Goal: Entertainment & Leisure: Consume media (video, audio)

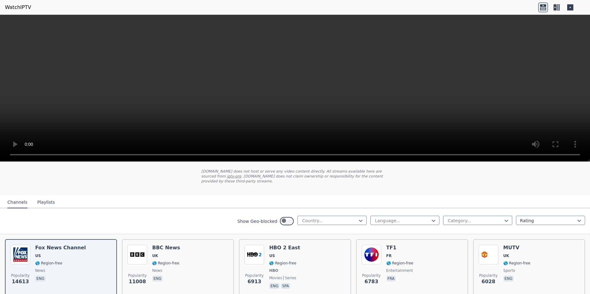
scroll to position [123, 0]
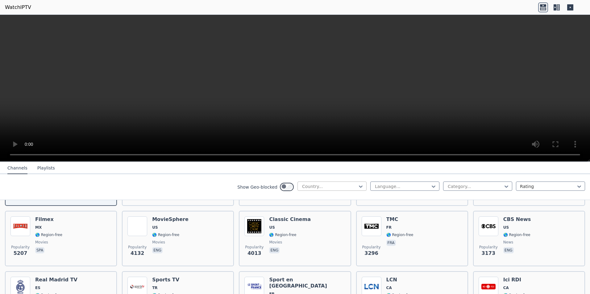
click at [302, 189] on div at bounding box center [330, 187] width 56 height 6
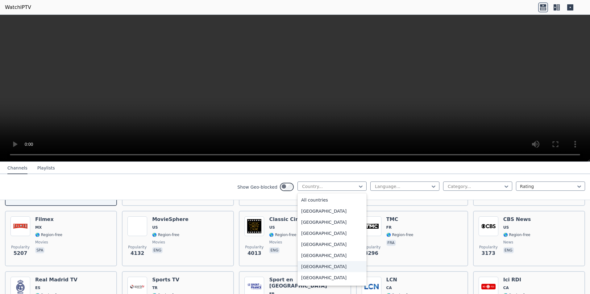
scroll to position [31, 0]
click at [297, 253] on div "[GEOGRAPHIC_DATA]" at bounding box center [331, 247] width 69 height 11
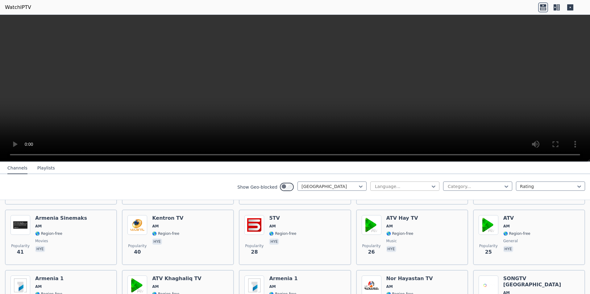
click at [374, 189] on div at bounding box center [402, 187] width 56 height 6
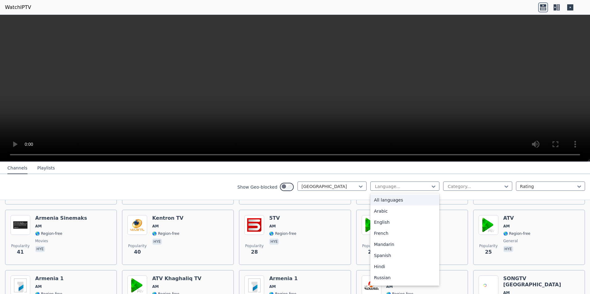
click at [298, 174] on nav "Channels Playlists" at bounding box center [295, 168] width 590 height 12
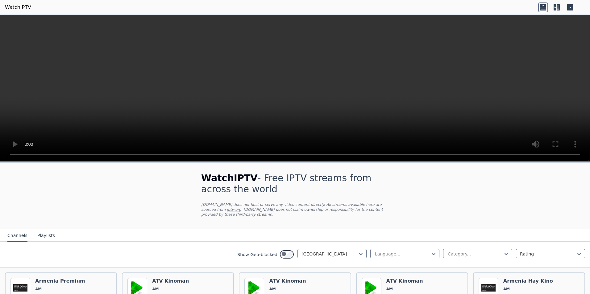
click at [47, 238] on button "Playlists" at bounding box center [46, 236] width 18 height 12
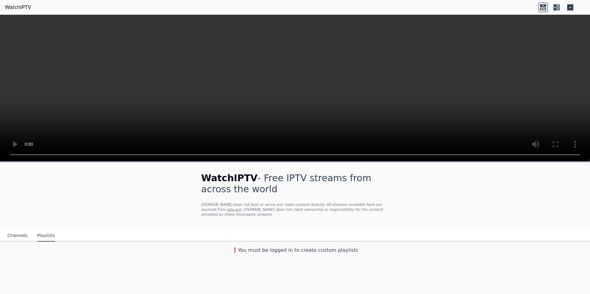
click at [15, 242] on button "Channels" at bounding box center [17, 236] width 20 height 12
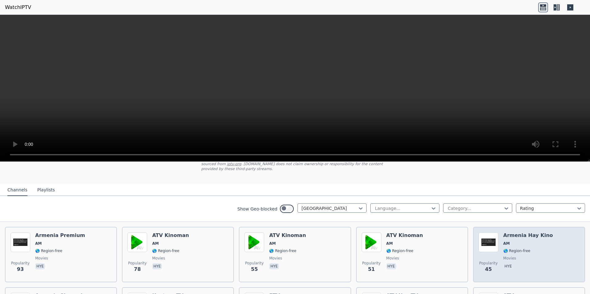
scroll to position [62, 0]
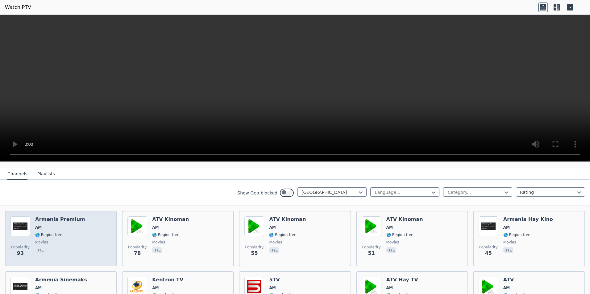
click at [39, 234] on div "Popularity 93 Armenia Premium AM 🌎 Region-free movies hye" at bounding box center [60, 239] width 101 height 44
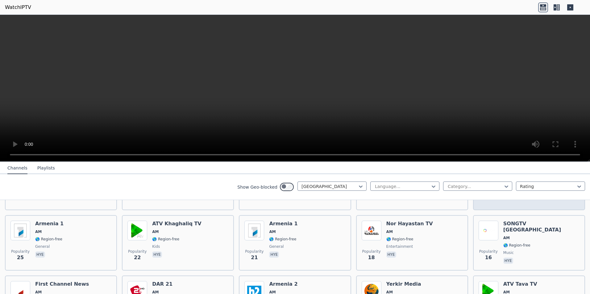
scroll to position [185, 0]
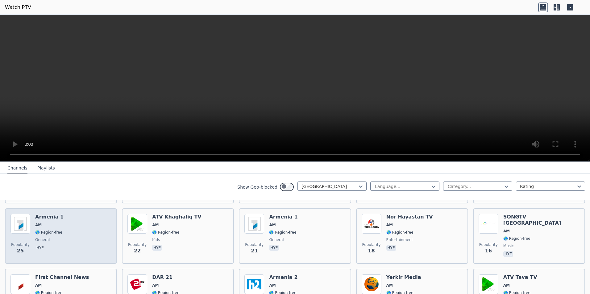
click at [23, 234] on img at bounding box center [20, 224] width 20 height 20
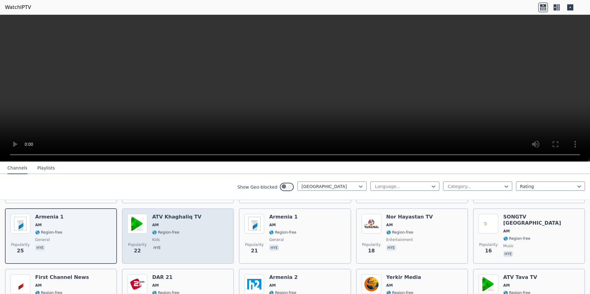
click at [166, 228] on span "AM" at bounding box center [176, 225] width 49 height 5
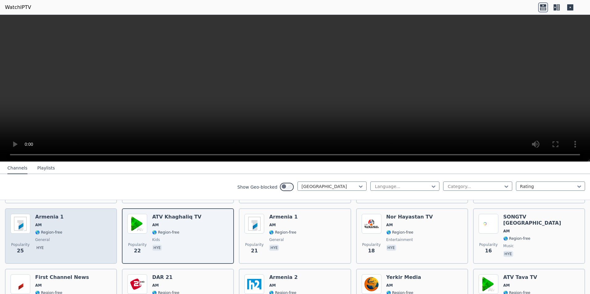
click at [55, 256] on div "Armenia 1 AM 🌎 Region-free general [PERSON_NAME]" at bounding box center [49, 236] width 28 height 44
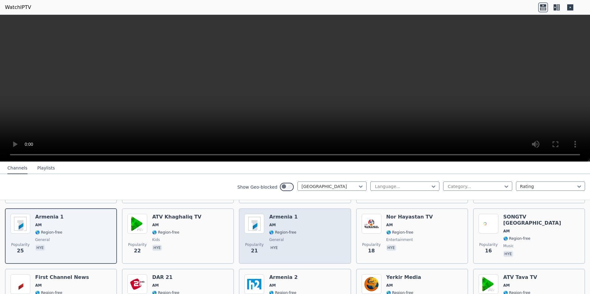
click at [309, 259] on div "Popularity 21 [GEOGRAPHIC_DATA] 1 AM 🌎 Region-free general [PERSON_NAME]" at bounding box center [294, 236] width 101 height 44
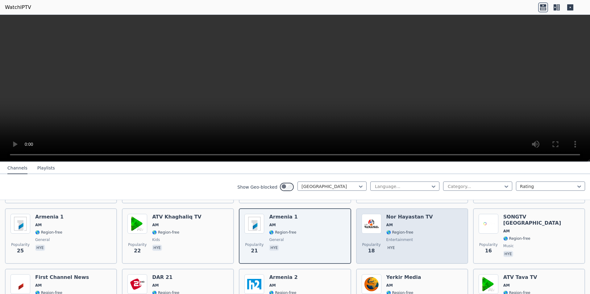
click at [425, 259] on div "Nor Hayastan TV AM 🌎 Region-free entertainment hye" at bounding box center [409, 236] width 47 height 44
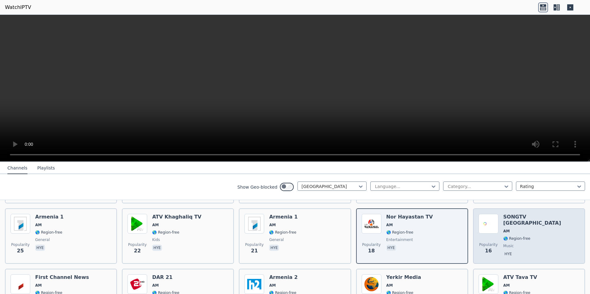
click at [526, 234] on span "AM" at bounding box center [541, 231] width 76 height 5
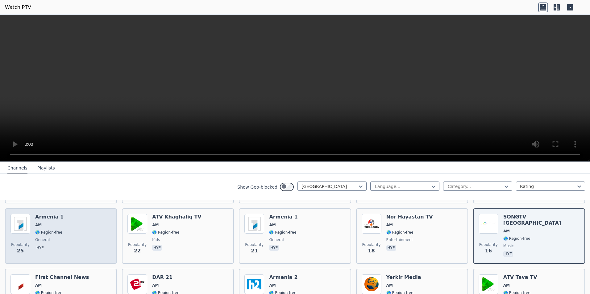
click at [57, 259] on div "Armenia 1 AM 🌎 Region-free general [PERSON_NAME]" at bounding box center [49, 236] width 28 height 44
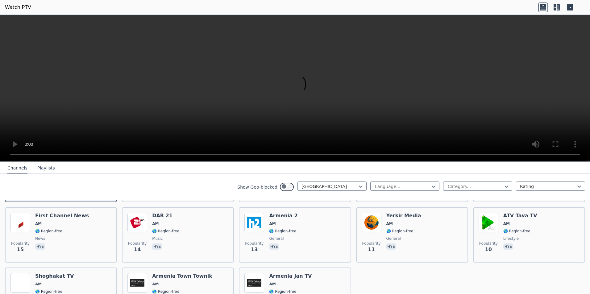
scroll to position [278, 0]
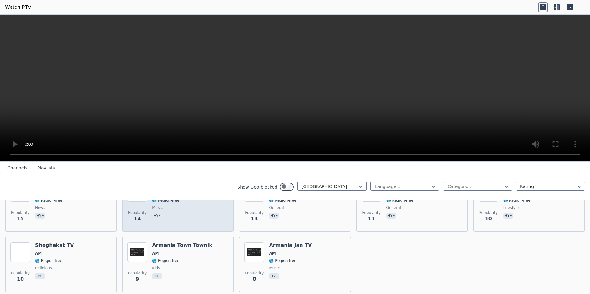
click at [177, 227] on div "DAR 21 AM 🌎 Region-free music hye" at bounding box center [165, 204] width 27 height 44
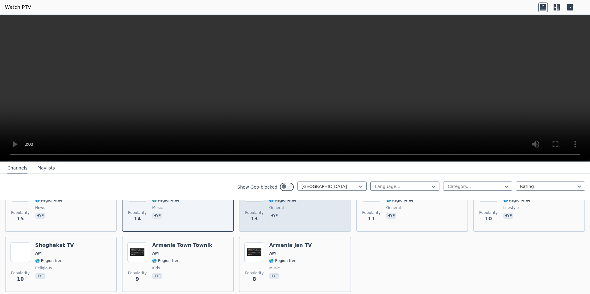
click at [295, 203] on span "🌎 Region-free" at bounding box center [282, 200] width 27 height 5
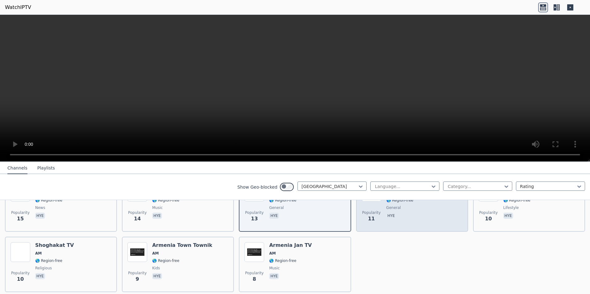
click at [413, 196] on span "AM" at bounding box center [403, 193] width 35 height 5
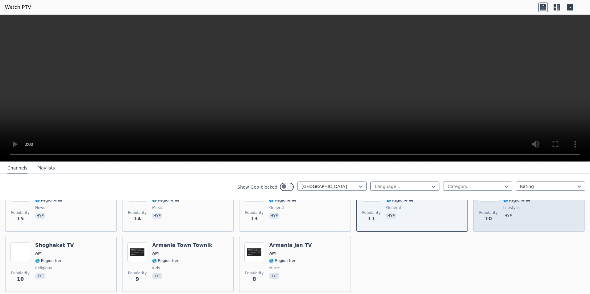
click at [525, 196] on span "AM" at bounding box center [520, 193] width 34 height 5
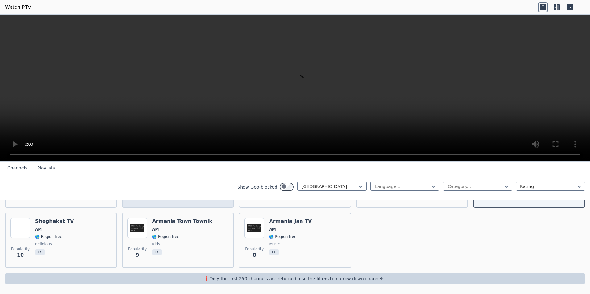
scroll to position [350, 0]
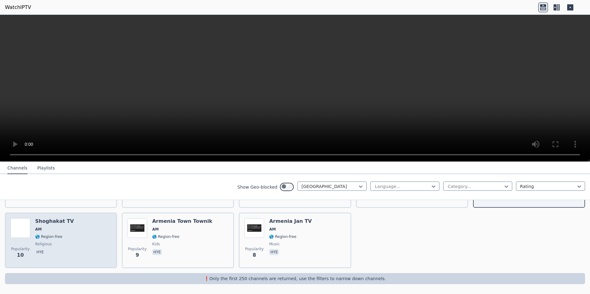
click at [61, 235] on span "🌎 Region-free" at bounding box center [48, 237] width 27 height 5
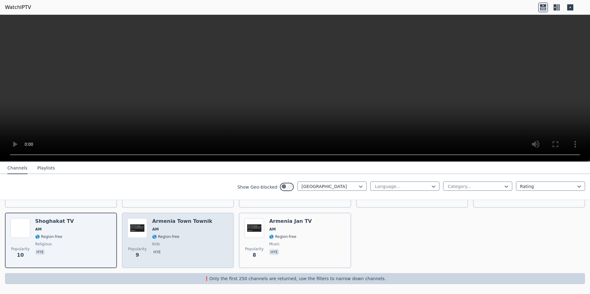
click at [184, 235] on span "🌎 Region-free" at bounding box center [182, 237] width 60 height 5
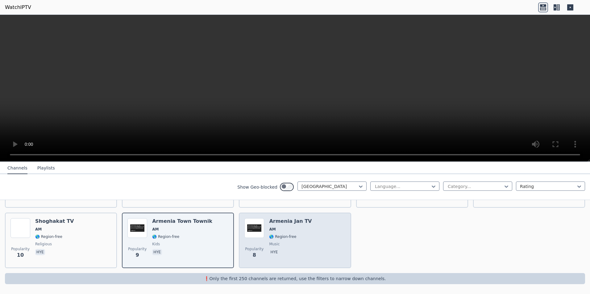
click at [310, 235] on span "🌎 Region-free" at bounding box center [290, 237] width 43 height 5
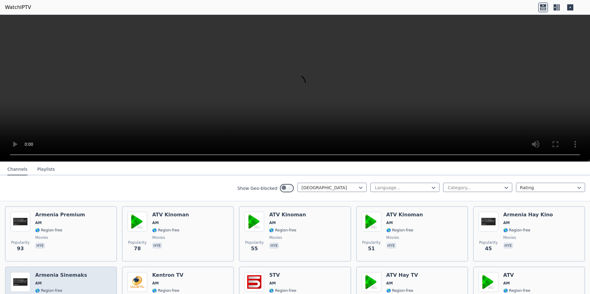
scroll to position [0, 0]
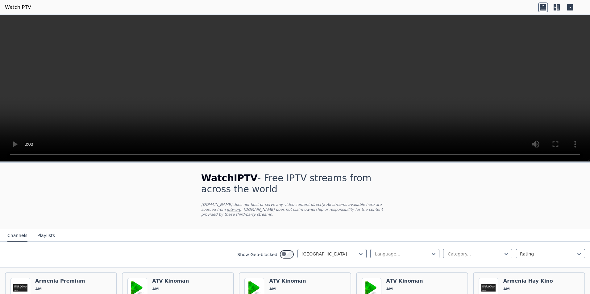
click at [45, 234] on nav "Channels Playlists" at bounding box center [295, 236] width 590 height 12
click at [46, 239] on button "Playlists" at bounding box center [46, 236] width 18 height 12
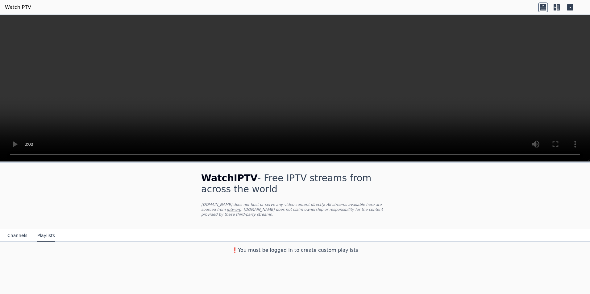
click at [20, 242] on button "Channels" at bounding box center [17, 236] width 20 height 12
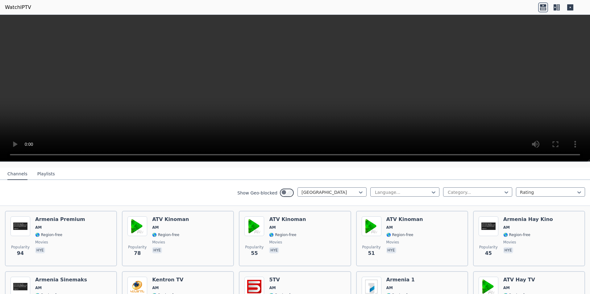
scroll to position [31, 0]
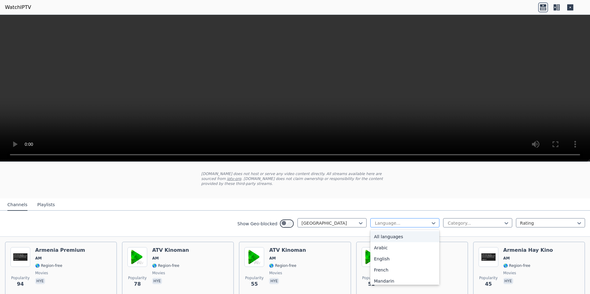
click at [374, 227] on div at bounding box center [402, 223] width 56 height 6
click at [468, 219] on div "Show Geo-blocked Armenia Language... Category... Rating" at bounding box center [295, 224] width 590 height 26
click at [460, 227] on div at bounding box center [475, 223] width 56 height 6
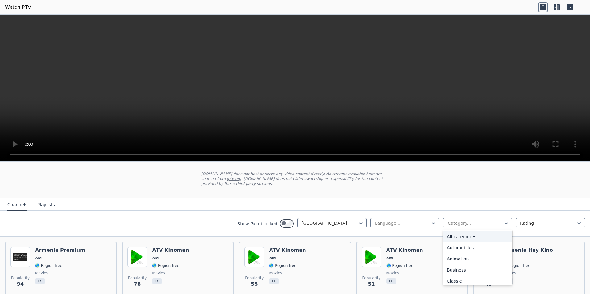
scroll to position [31, 0]
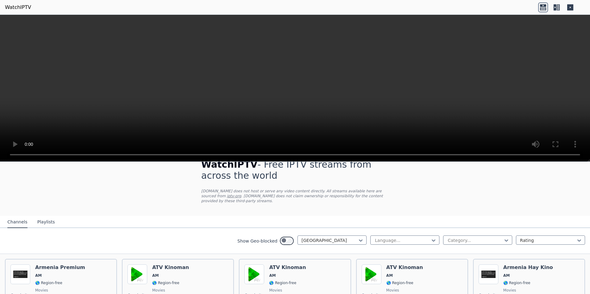
scroll to position [0, 0]
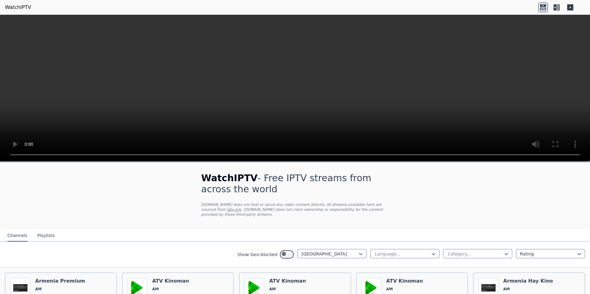
click at [552, 8] on icon at bounding box center [557, 7] width 10 height 10
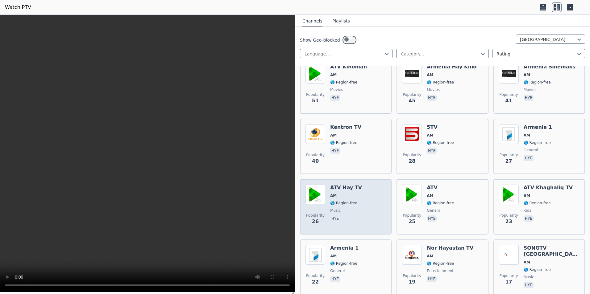
scroll to position [154, 0]
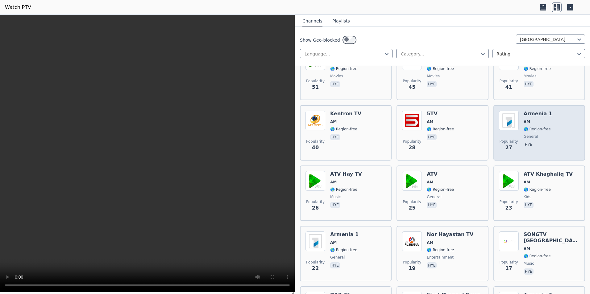
click at [523, 155] on div "Popularity 27 [GEOGRAPHIC_DATA] 1 AM 🌎 Region-free general [PERSON_NAME]" at bounding box center [539, 133] width 81 height 44
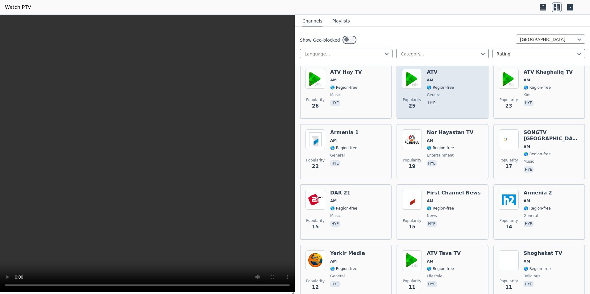
scroll to position [247, 0]
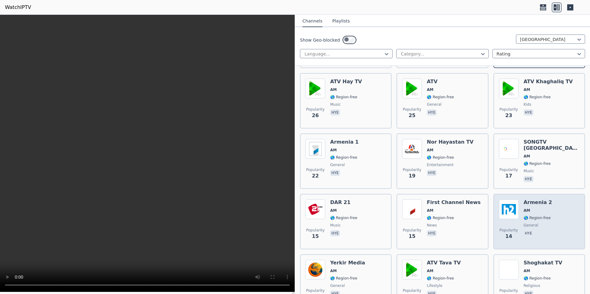
click at [524, 213] on span "AM" at bounding box center [527, 210] width 6 height 5
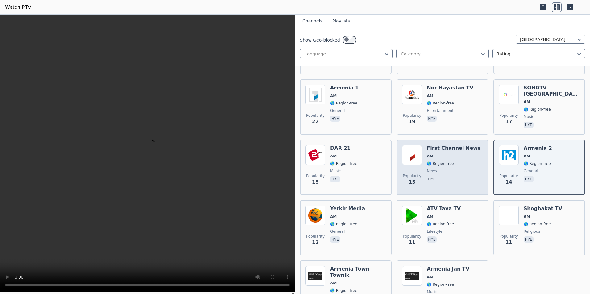
scroll to position [309, 0]
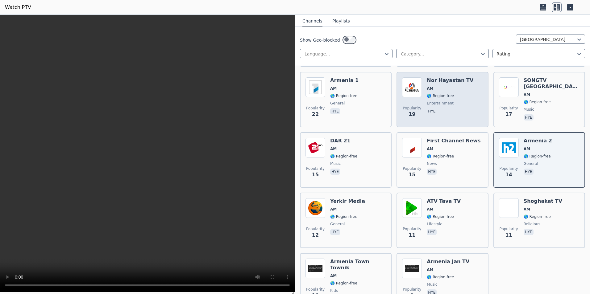
click at [458, 116] on div "Popularity 19 Nor Hayastan TV AM 🌎 Region-free entertainment hye" at bounding box center [443, 100] width 92 height 56
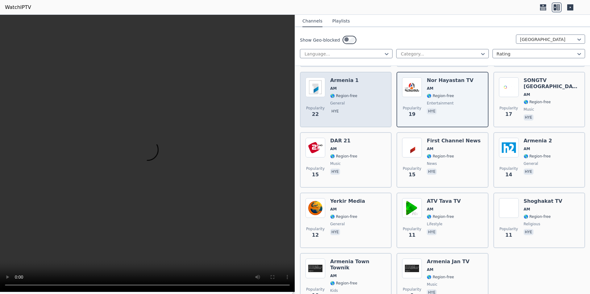
click at [362, 122] on div "Popularity 22 [GEOGRAPHIC_DATA] 1 AM 🌎 Region-free general [PERSON_NAME]" at bounding box center [346, 99] width 81 height 44
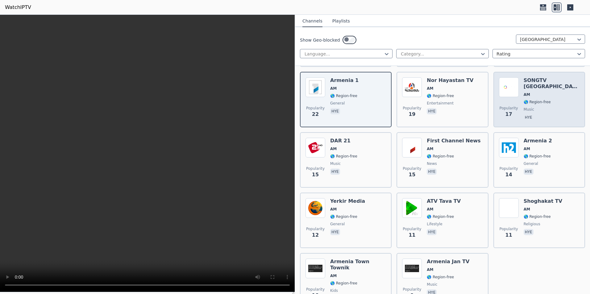
click at [539, 122] on div "SONGTV [GEOGRAPHIC_DATA] AM 🌎 Region-free music hye" at bounding box center [552, 99] width 56 height 44
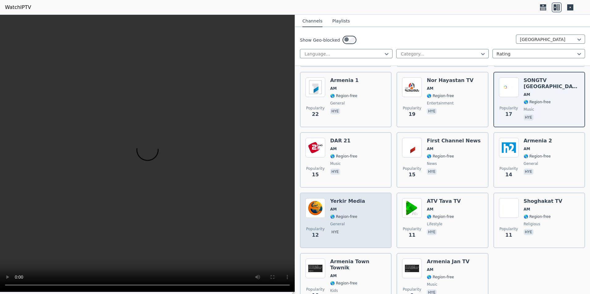
click at [337, 212] on span "AM" at bounding box center [333, 209] width 6 height 5
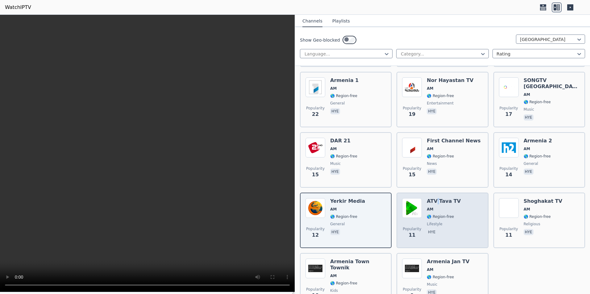
click at [440, 205] on h6 "ATV Tava TV" at bounding box center [444, 201] width 34 height 6
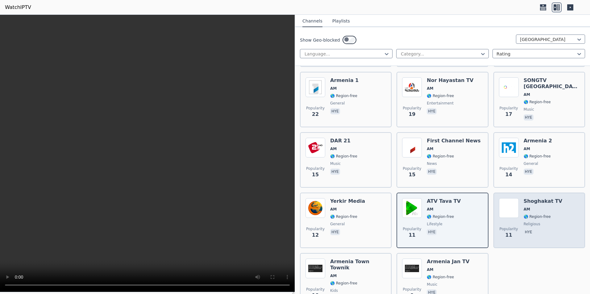
click at [529, 212] on span "AM" at bounding box center [527, 209] width 6 height 5
